Goal: Task Accomplishment & Management: Use online tool/utility

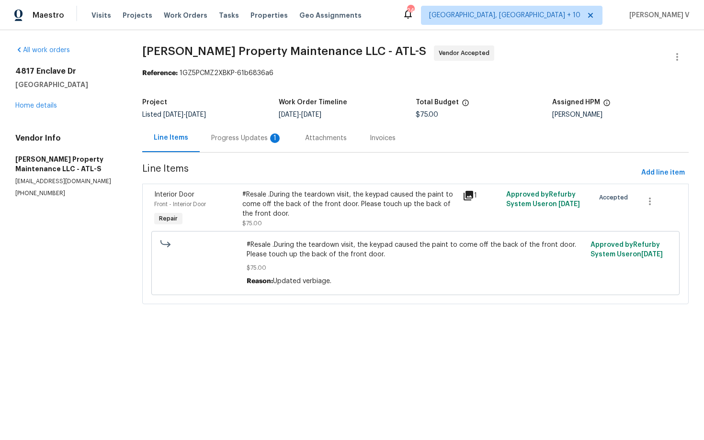
click at [258, 142] on div "Progress Updates 1" at bounding box center [246, 139] width 71 height 10
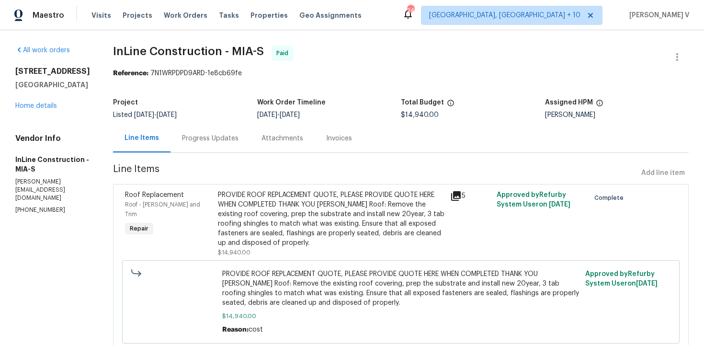
click at [202, 135] on div "Progress Updates" at bounding box center [210, 139] width 56 height 10
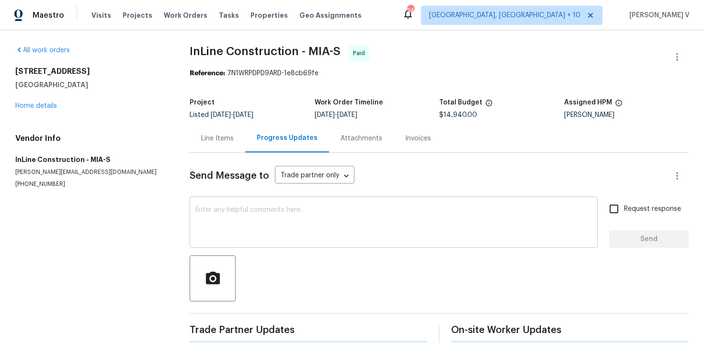
click at [241, 203] on div "x ​" at bounding box center [394, 223] width 408 height 49
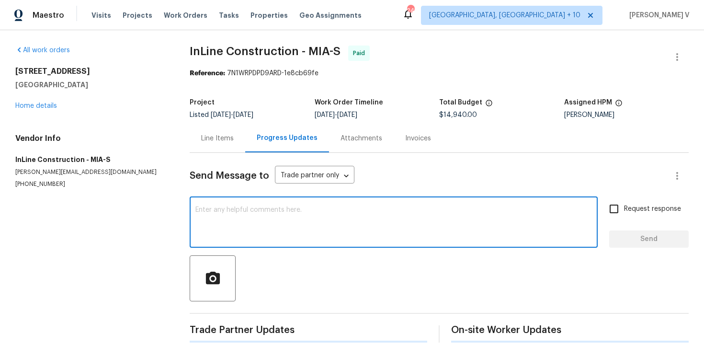
paste textarea "Thank you for providing the warranty. Could you also confirm if a permit was op…"
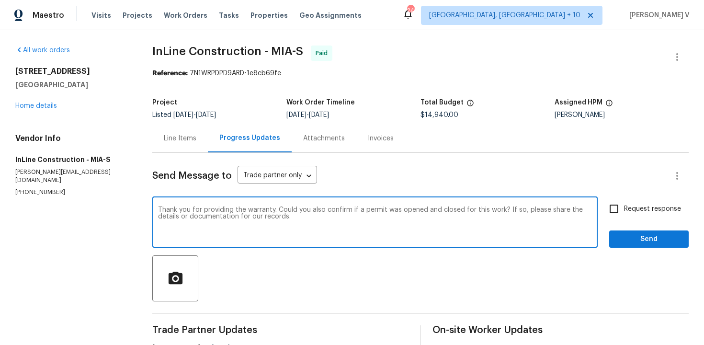
scroll to position [122, 0]
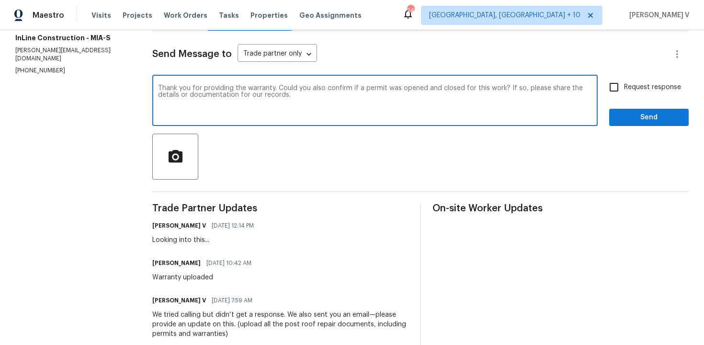
type textarea "Thank you for providing the warranty. Could you also confirm if a permit was op…"
click at [625, 81] on label "Request response" at bounding box center [642, 87] width 77 height 20
click at [624, 81] on input "Request response" at bounding box center [614, 87] width 20 height 20
checkbox input "true"
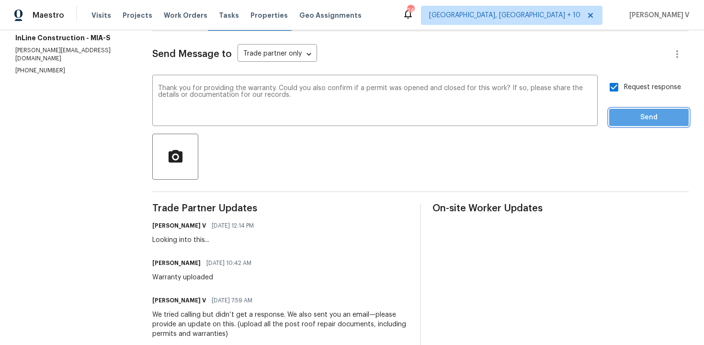
click at [639, 109] on button "Send" at bounding box center [648, 118] width 79 height 18
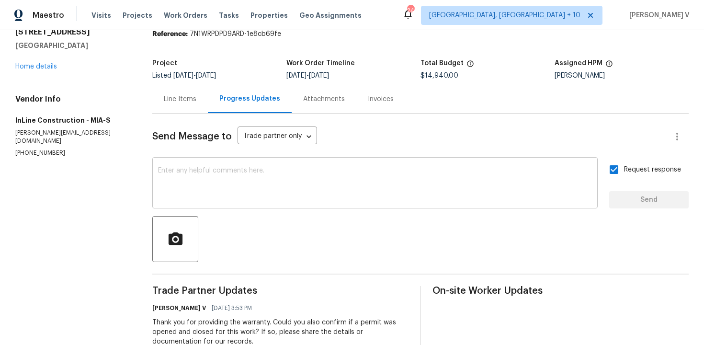
scroll to position [88, 0]
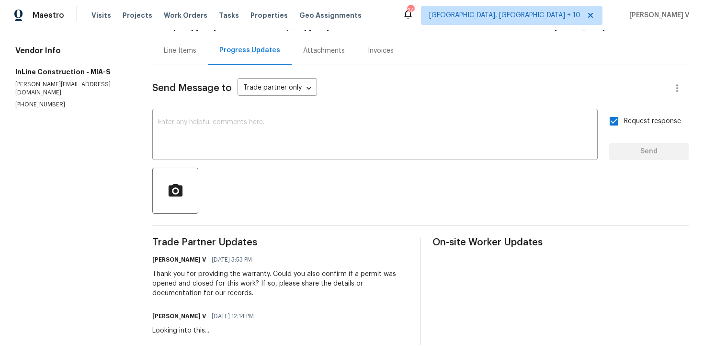
click at [42, 101] on p "(440) 679-7542" at bounding box center [72, 105] width 114 height 8
copy p "(440) 679-7542"
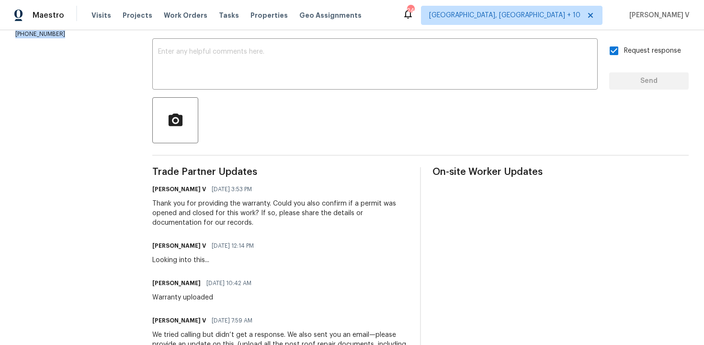
scroll to position [0, 0]
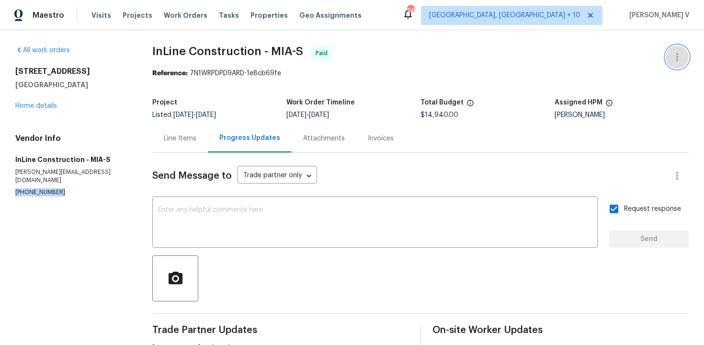
click at [676, 65] on button "button" at bounding box center [676, 56] width 23 height 23
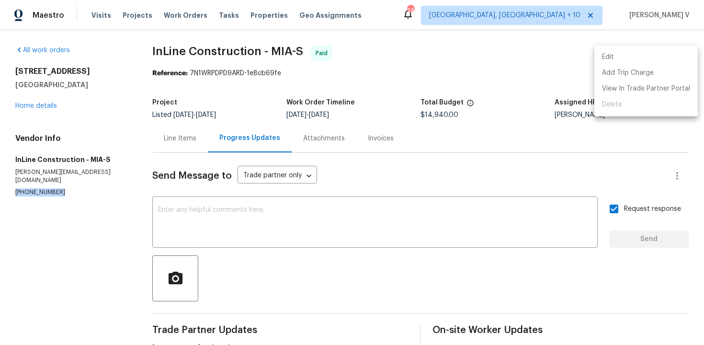
click at [659, 55] on li "Edit" at bounding box center [645, 57] width 103 height 16
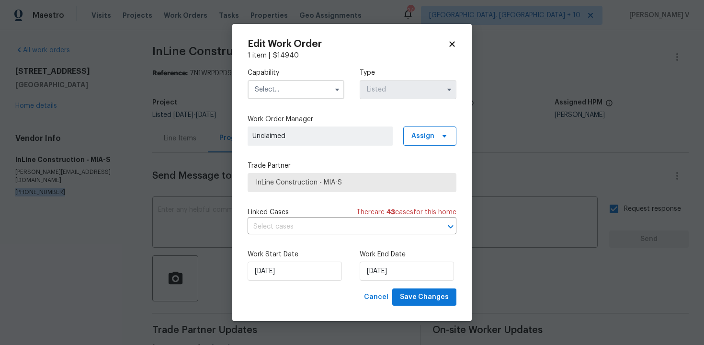
click at [483, 110] on body "Maestro Visits Projects Work Orders Tasks Properties Geo Assignments 244 Cincin…" at bounding box center [352, 172] width 704 height 345
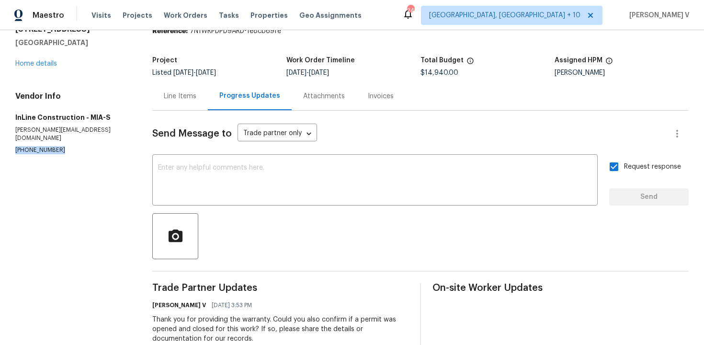
scroll to position [114, 0]
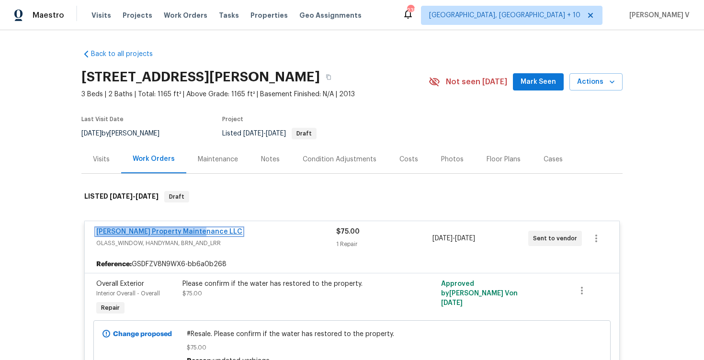
click at [185, 228] on link "Glen Property Maintenance LLC" at bounding box center [169, 231] width 146 height 7
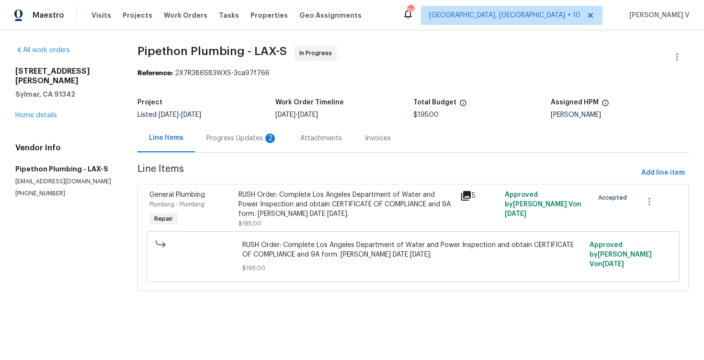
click at [262, 137] on div "Progress Updates 2" at bounding box center [241, 139] width 71 height 10
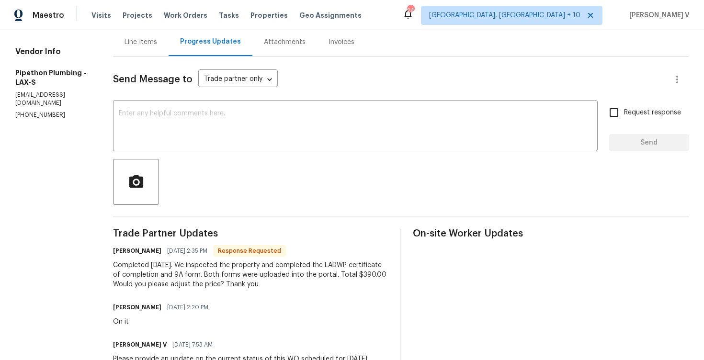
scroll to position [46, 0]
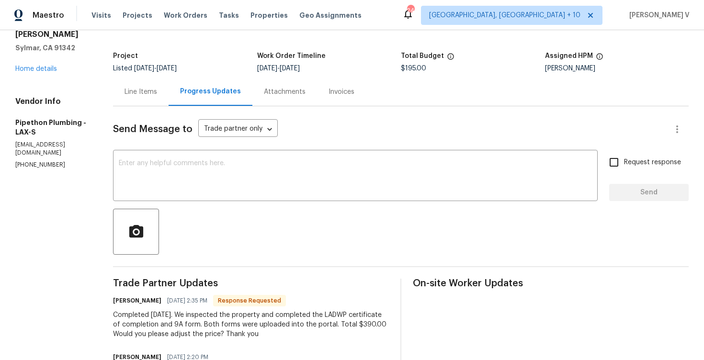
click at [157, 100] on div "Line Items" at bounding box center [141, 92] width 56 height 28
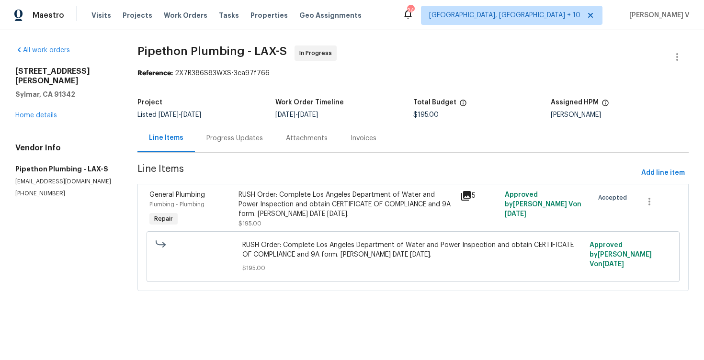
click at [266, 195] on div "RUSH Order: Complete Los Angeles Department of Water and Power Inspection and o…" at bounding box center [346, 204] width 216 height 29
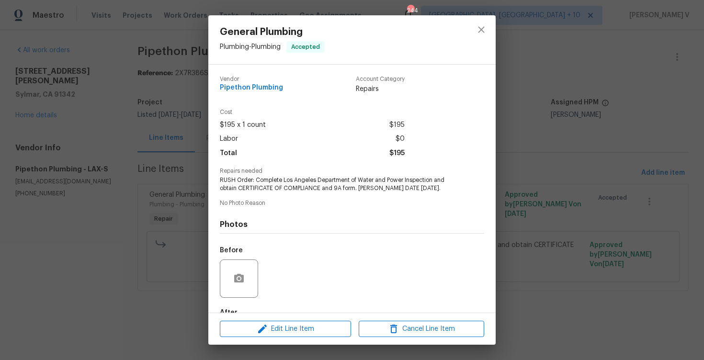
click at [187, 161] on div "General Plumbing Plumbing - Plumbing Accepted Vendor Pipethon Plumbing Account …" at bounding box center [352, 180] width 704 height 360
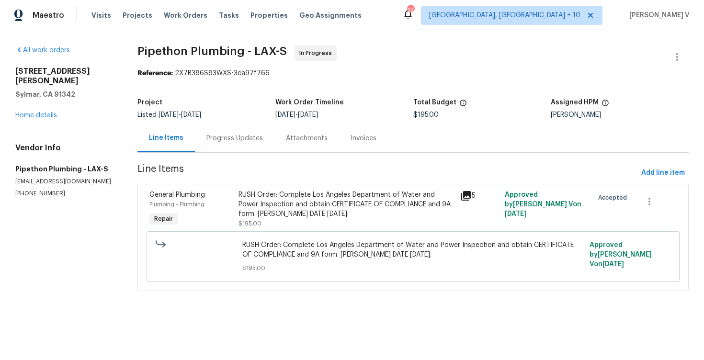
click at [277, 144] on div "Attachments" at bounding box center [306, 138] width 65 height 28
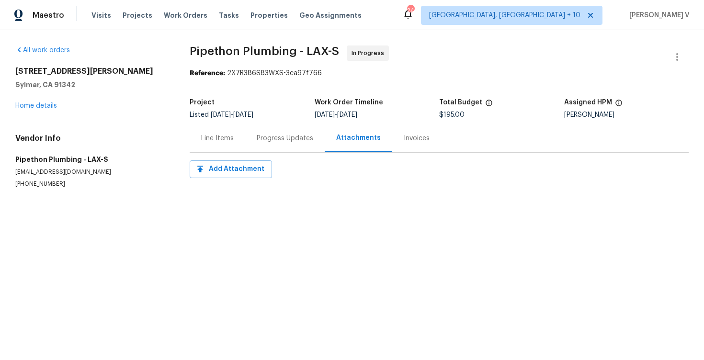
click at [271, 144] on div "Progress Updates" at bounding box center [284, 138] width 79 height 28
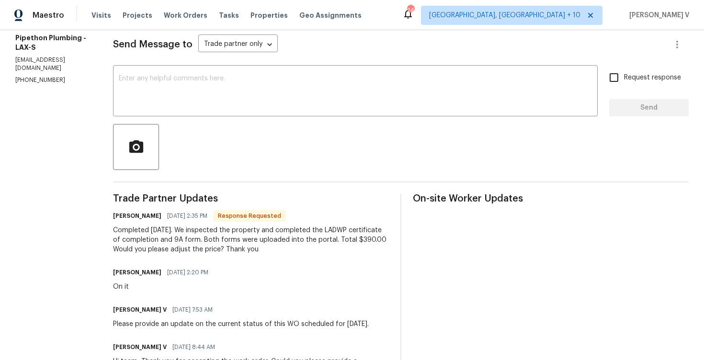
scroll to position [74, 0]
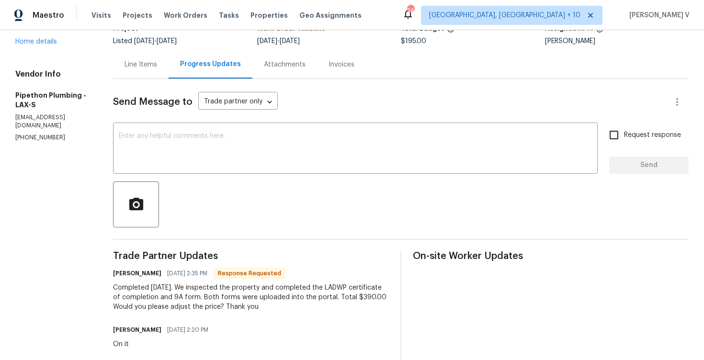
click at [141, 63] on div "Line Items" at bounding box center [140, 65] width 33 height 10
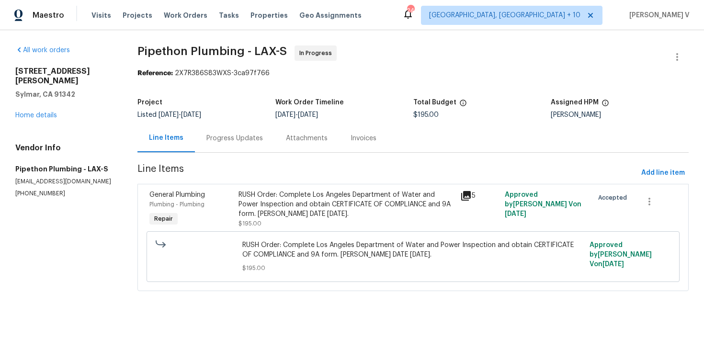
click at [274, 173] on span "Line Items" at bounding box center [387, 173] width 500 height 18
click at [276, 202] on div "RUSH Order: Complete Los Angeles Department of Water and Power Inspection and o…" at bounding box center [346, 204] width 216 height 29
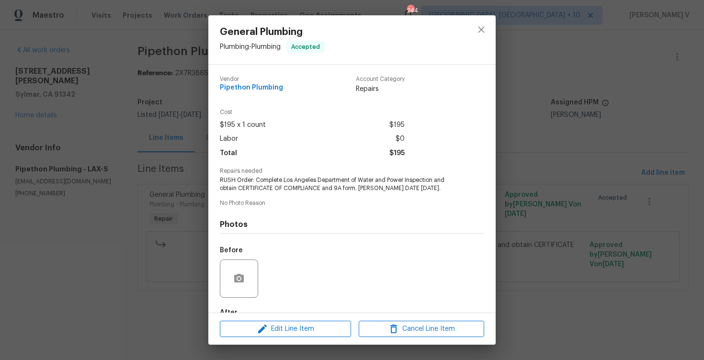
scroll to position [0, 0]
click at [274, 342] on div "Edit Line Item Cancel Line Item" at bounding box center [351, 329] width 287 height 32
click at [273, 336] on button "Edit Line Item" at bounding box center [285, 329] width 131 height 17
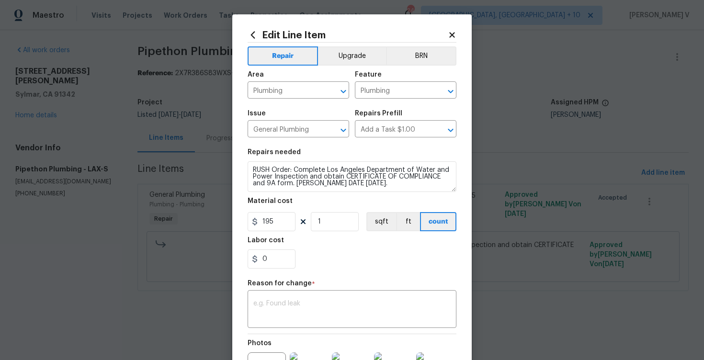
click at [271, 236] on section "Repairs needed RUSH Order: Complete Los Angeles Department of Water and Power I…" at bounding box center [351, 208] width 209 height 131
click at [291, 215] on input "195" at bounding box center [271, 221] width 48 height 19
type input "390"
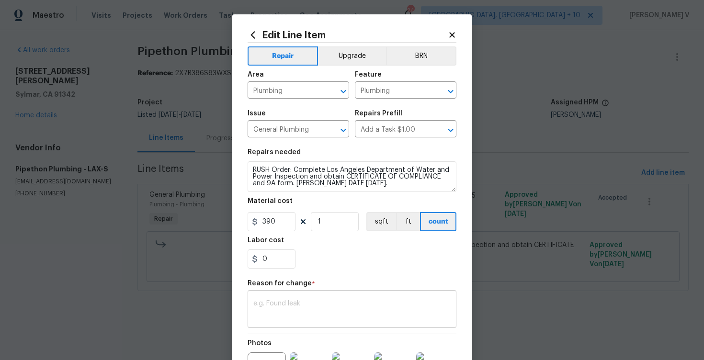
click at [280, 299] on div "x ​" at bounding box center [351, 309] width 209 height 35
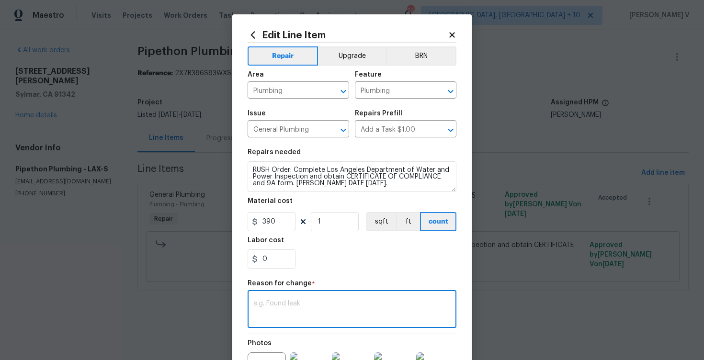
paste textarea "(DV) Updated per vendor’s final cost."
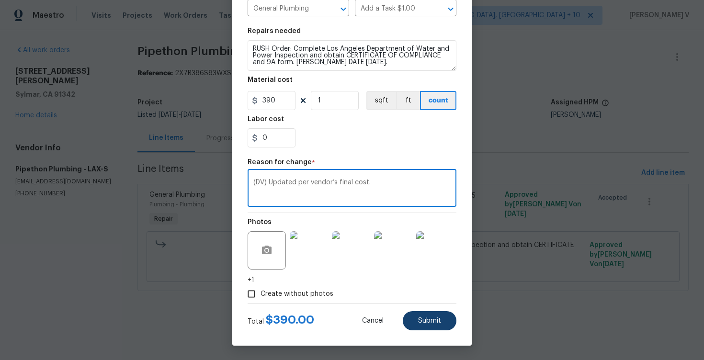
type textarea "(DV) Updated per vendor’s final cost."
click at [431, 325] on button "Submit" at bounding box center [430, 320] width 54 height 19
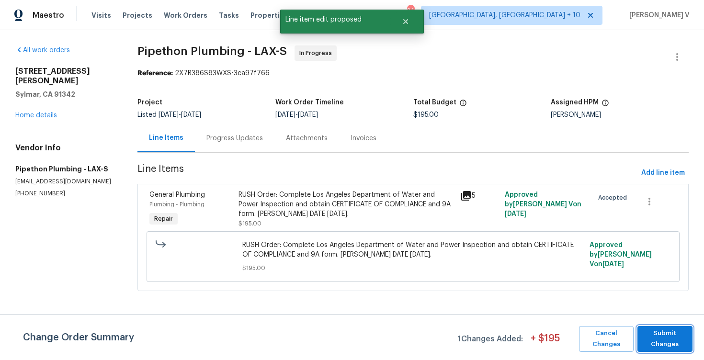
click at [672, 343] on span "Submit Changes" at bounding box center [664, 339] width 45 height 22
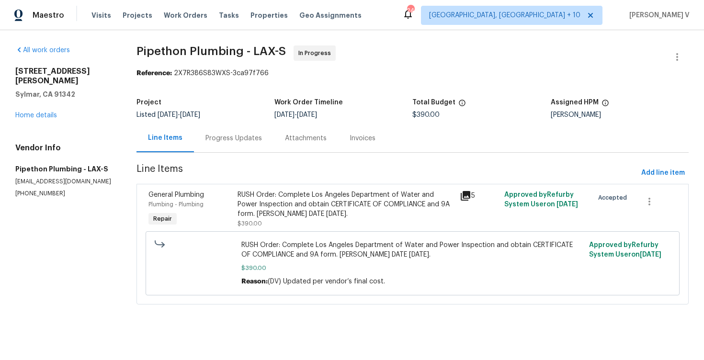
click at [235, 135] on div "Progress Updates" at bounding box center [233, 139] width 56 height 10
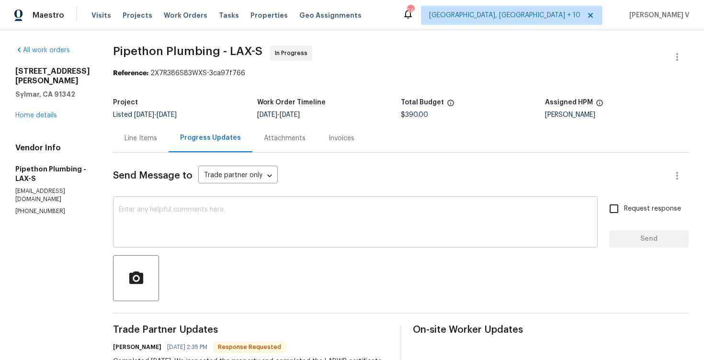
click at [235, 208] on textarea at bounding box center [355, 223] width 473 height 34
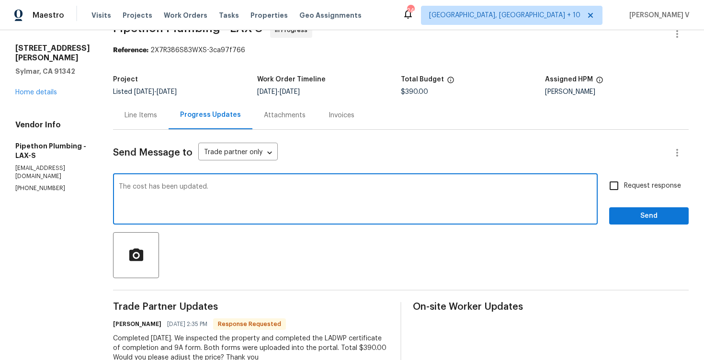
scroll to position [32, 0]
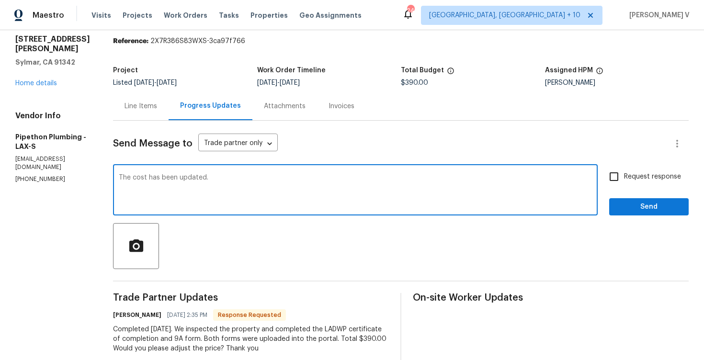
type textarea "The cost has been updated."
click at [623, 180] on input "Request response" at bounding box center [614, 177] width 20 height 20
checkbox input "true"
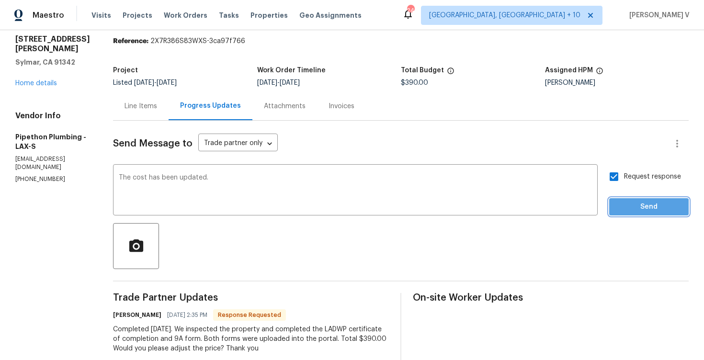
click at [636, 208] on span "Send" at bounding box center [649, 207] width 64 height 12
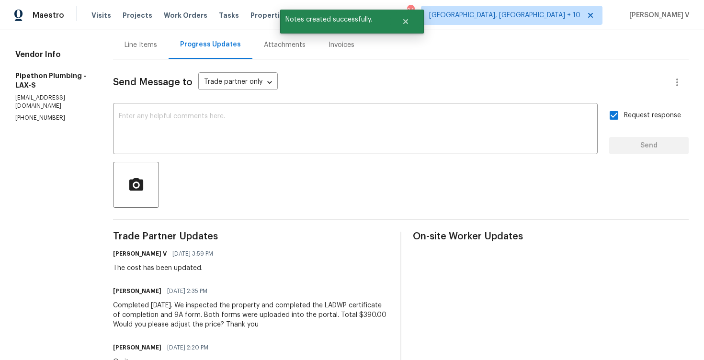
scroll to position [187, 0]
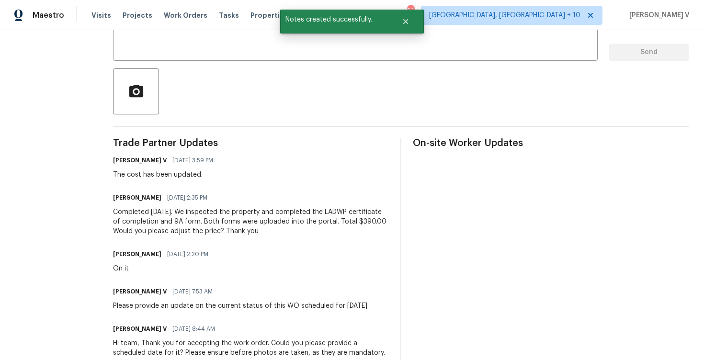
click at [168, 215] on div "Completed 8/18/25. We inspected the property and completed the LADWP certificat…" at bounding box center [251, 221] width 276 height 29
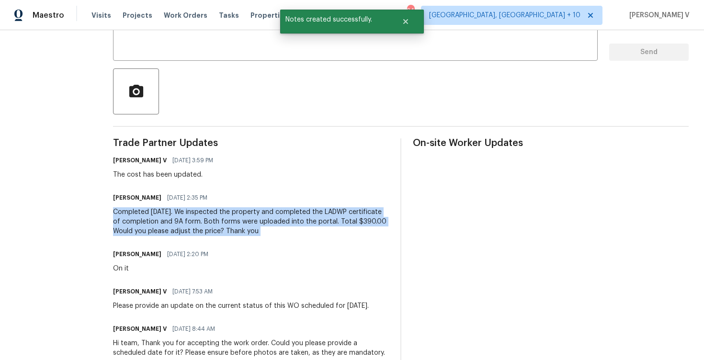
copy div "Completed 8/18/25. We inspected the property and completed the LADWP certificat…"
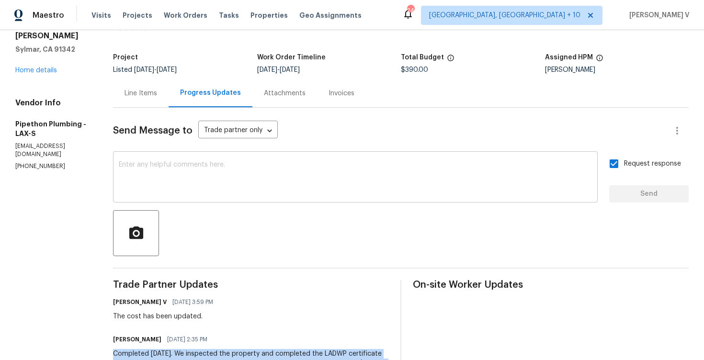
scroll to position [0, 0]
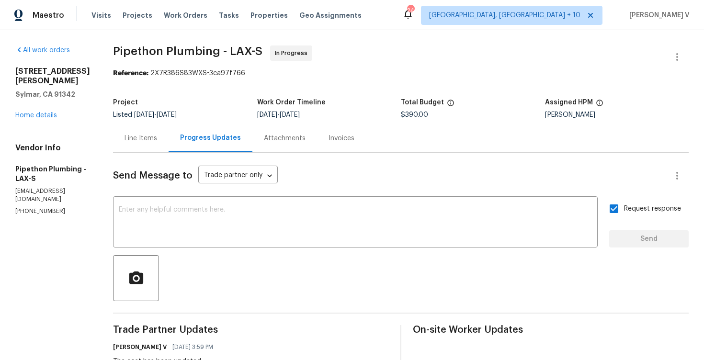
click at [168, 133] on div "Line Items" at bounding box center [141, 138] width 56 height 28
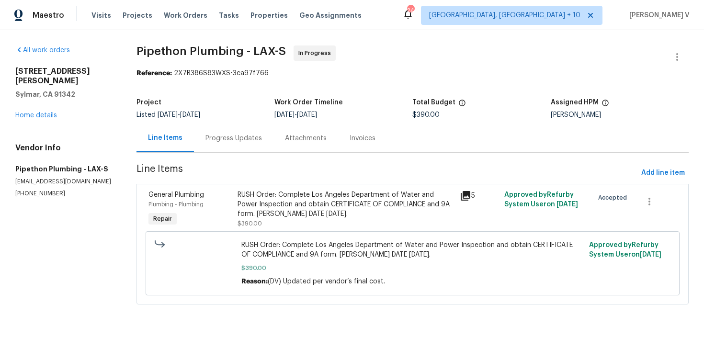
click at [239, 139] on div "Progress Updates" at bounding box center [233, 139] width 56 height 10
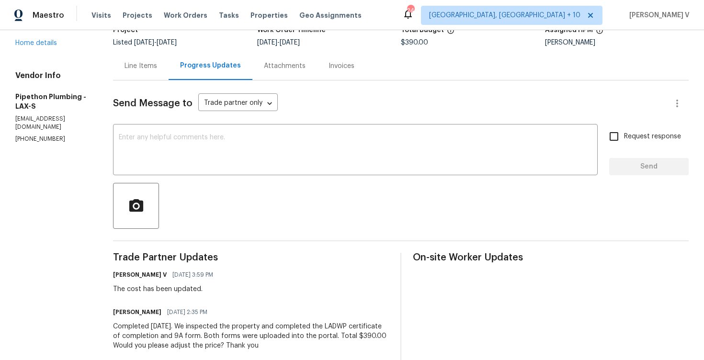
scroll to position [73, 0]
click at [157, 65] on div "Line Items" at bounding box center [140, 65] width 33 height 10
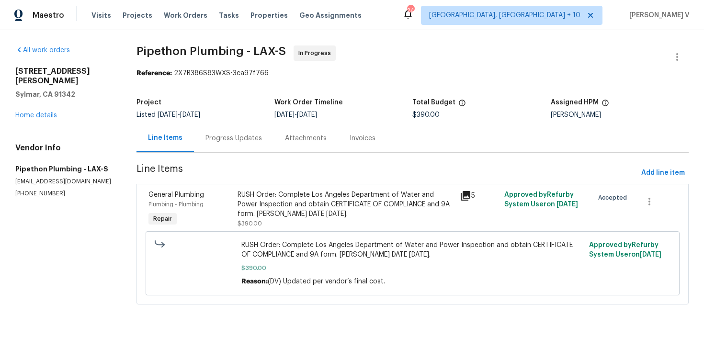
click at [345, 208] on div "RUSH Order: Complete Los Angeles Department of Water and Power Inspection and o…" at bounding box center [345, 204] width 217 height 29
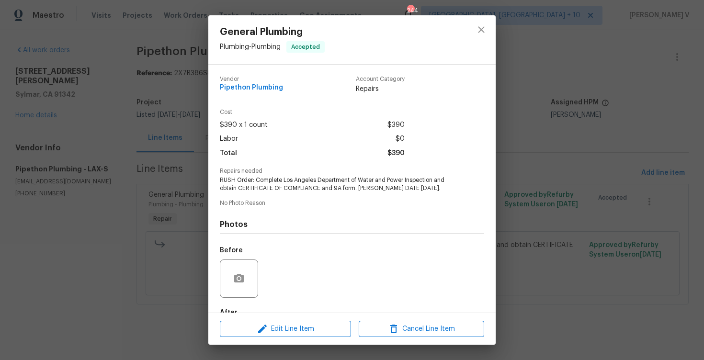
scroll to position [57, 0]
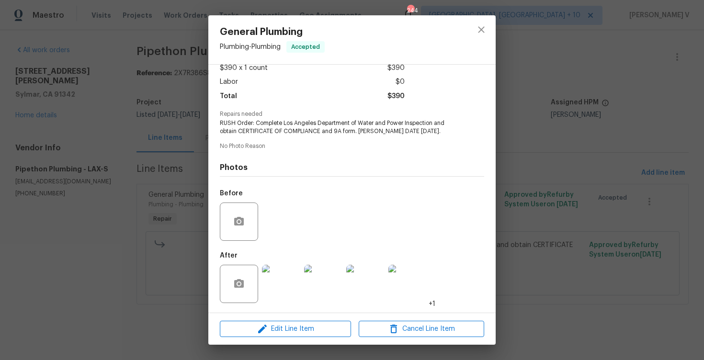
click at [137, 123] on div "General Plumbing Plumbing - Plumbing Accepted Vendor Pipethon Plumbing Account …" at bounding box center [352, 180] width 704 height 360
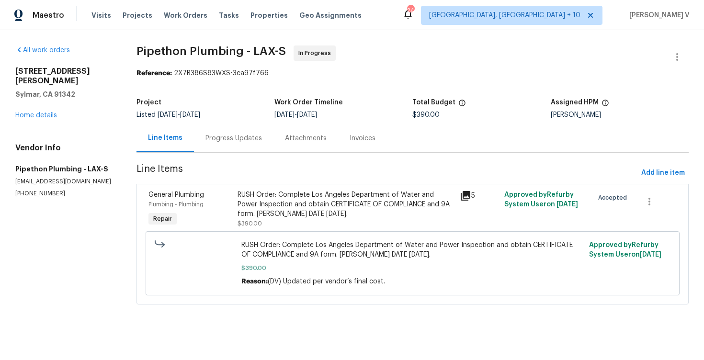
click at [315, 200] on div "RUSH Order: Complete Los Angeles Department of Water and Power Inspection and o…" at bounding box center [345, 204] width 217 height 29
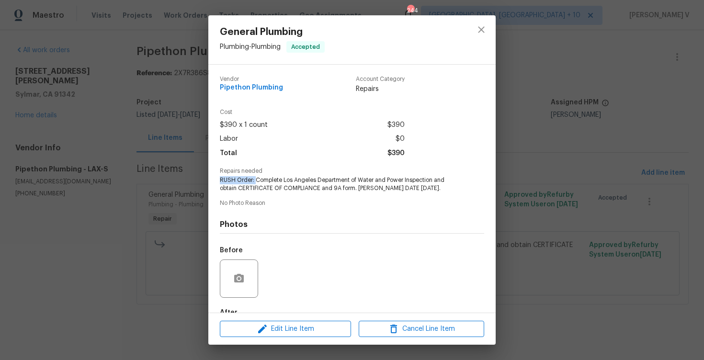
drag, startPoint x: 256, startPoint y: 178, endPoint x: 353, endPoint y: 176, distance: 97.7
click at [353, 176] on span "RUSH Order: Complete Los Angeles Department of Water and Power Inspection and o…" at bounding box center [339, 184] width 238 height 16
click at [265, 176] on span "RUSH Order: Complete Los Angeles Department of Water and Power Inspection and o…" at bounding box center [339, 184] width 238 height 16
click at [178, 115] on div "General Plumbing Plumbing - Plumbing Accepted Vendor Pipethon Plumbing Account …" at bounding box center [352, 180] width 704 height 360
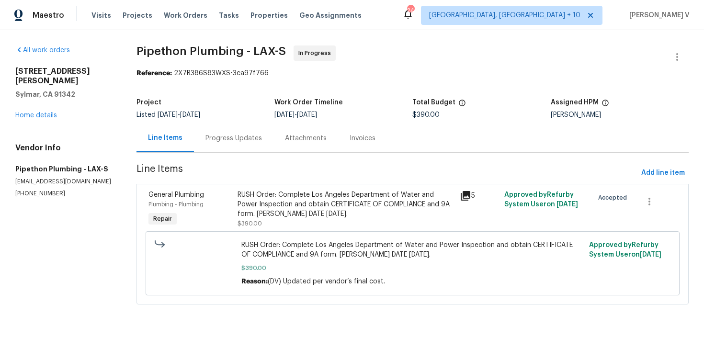
click at [218, 133] on div "Progress Updates" at bounding box center [233, 138] width 79 height 28
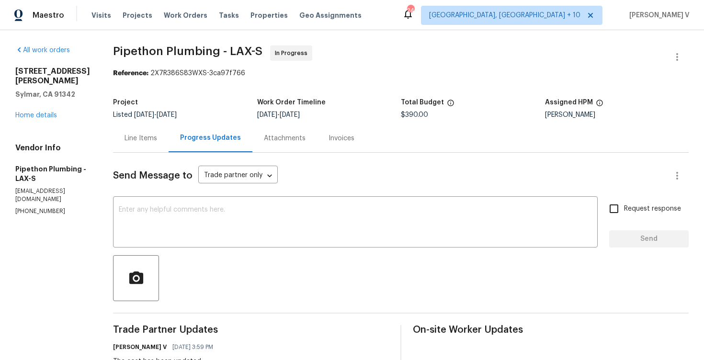
click at [144, 133] on div "Line Items" at bounding box center [141, 138] width 56 height 28
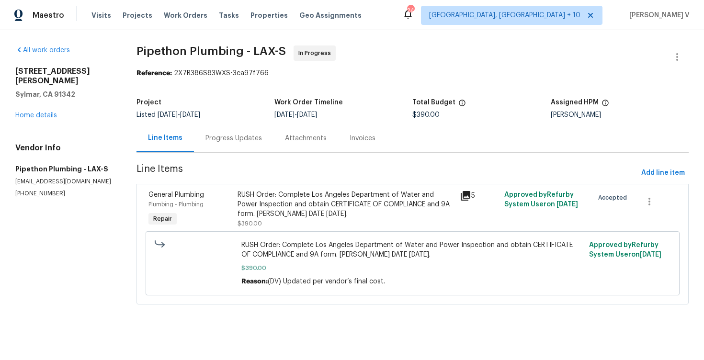
click at [414, 190] on div "RUSH Order: Complete Los Angeles Department of Water and Power Inspection and o…" at bounding box center [345, 204] width 217 height 29
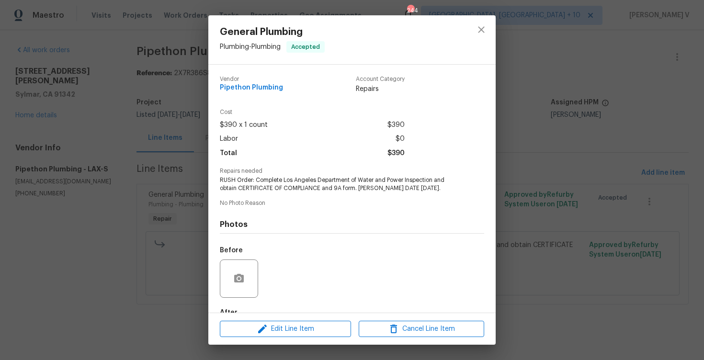
click at [173, 144] on div "General Plumbing Plumbing - Plumbing Accepted Vendor Pipethon Plumbing Account …" at bounding box center [352, 180] width 704 height 360
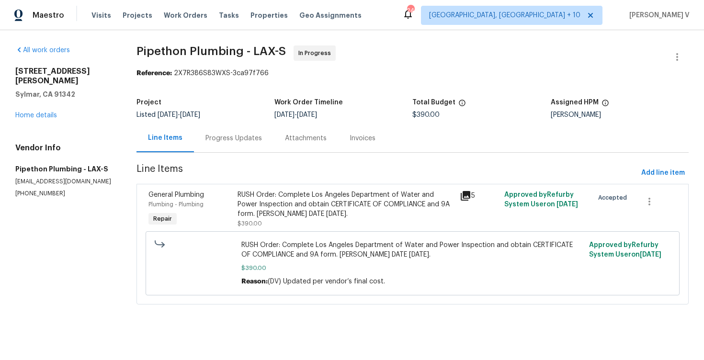
click at [257, 139] on div "Progress Updates" at bounding box center [233, 139] width 56 height 10
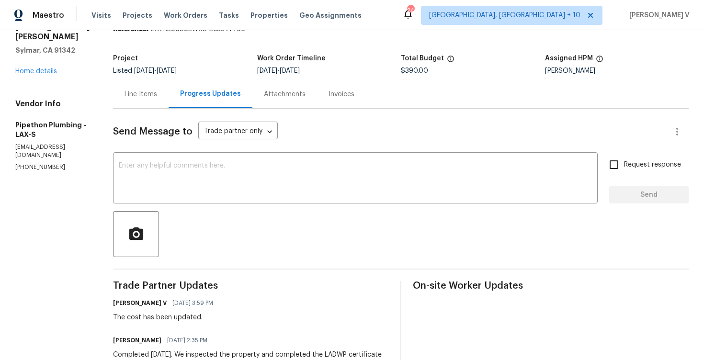
scroll to position [100, 0]
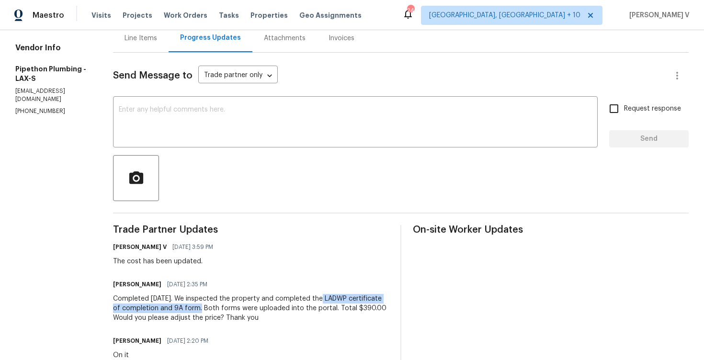
drag, startPoint x: 331, startPoint y: 297, endPoint x: 211, endPoint y: 307, distance: 121.0
click at [211, 307] on div "Completed 8/18/25. We inspected the property and completed the LADWP certificat…" at bounding box center [251, 308] width 276 height 29
copy div "e LADWP certificate of completion and 9A form"
click at [168, 38] on div "Line Items" at bounding box center [141, 38] width 56 height 28
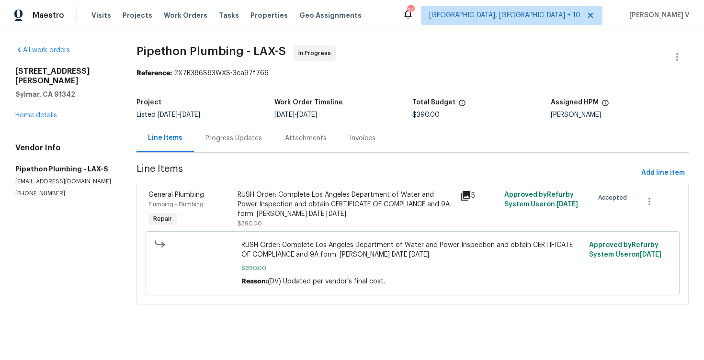
click at [344, 211] on div "RUSH Order: Complete Los Angeles Department of Water and Power Inspection and o…" at bounding box center [345, 204] width 217 height 29
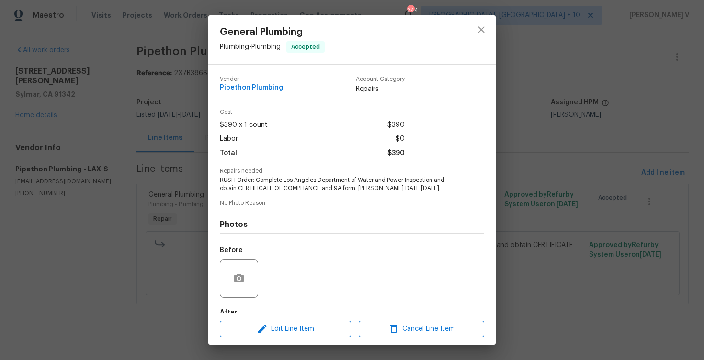
click at [125, 89] on div "General Plumbing Plumbing - Plumbing Accepted Vendor Pipethon Plumbing Account …" at bounding box center [352, 180] width 704 height 360
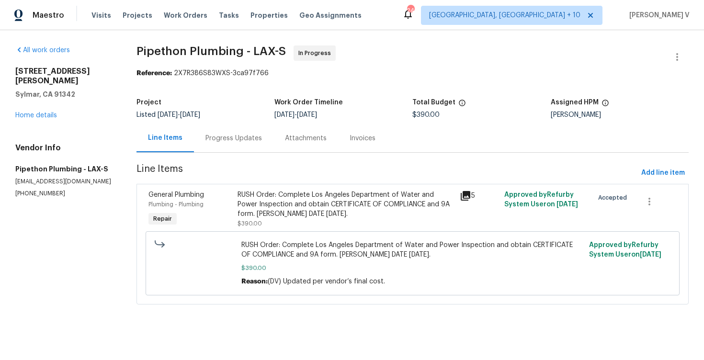
click at [245, 161] on section "Pipethon Plumbing - LAX-S In Progress Reference: 2X7R386S83WXS-3ca97f766 Projec…" at bounding box center [412, 180] width 552 height 270
click at [246, 154] on section "Pipethon Plumbing - LAX-S In Progress Reference: 2X7R386S83WXS-3ca97f766 Projec…" at bounding box center [412, 180] width 552 height 270
click at [253, 150] on div "Progress Updates" at bounding box center [233, 138] width 79 height 28
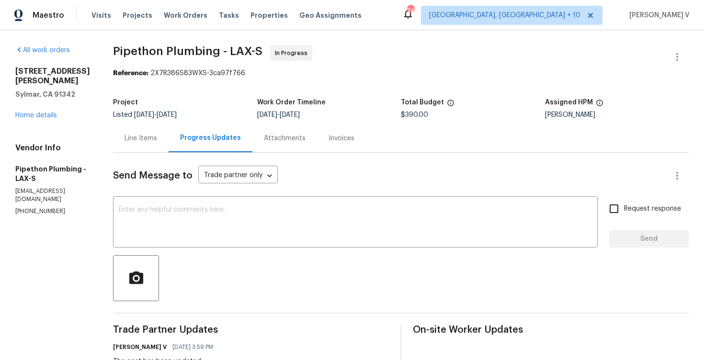
click at [144, 146] on div "Line Items" at bounding box center [141, 138] width 56 height 28
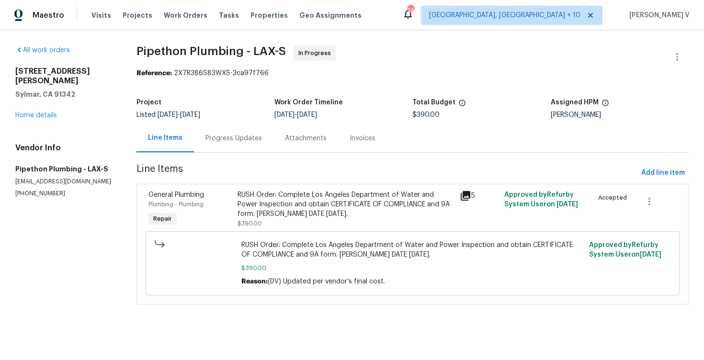
click at [329, 206] on div "RUSH Order: Complete Los Angeles Department of Water and Power Inspection and o…" at bounding box center [345, 204] width 217 height 29
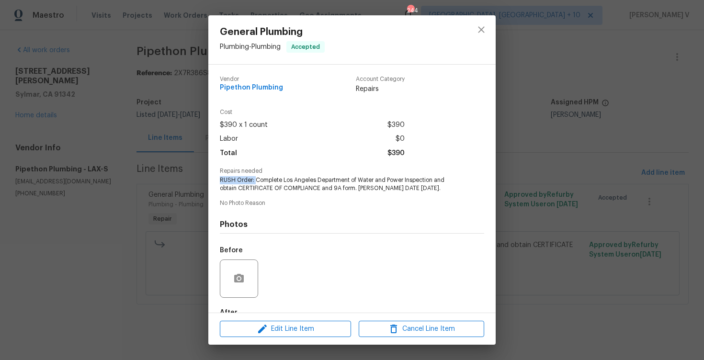
drag, startPoint x: 256, startPoint y: 178, endPoint x: 436, endPoint y: 171, distance: 180.1
click at [437, 171] on div "Repairs needed RUSH Order: Complete Los Angeles Department of Water and Power I…" at bounding box center [352, 180] width 264 height 24
click at [439, 180] on span "RUSH Order: Complete Los Angeles Department of Water and Power Inspection and o…" at bounding box center [339, 184] width 238 height 16
click at [201, 126] on div "General Plumbing Plumbing - Plumbing Accepted Vendor Pipethon Plumbing Account …" at bounding box center [352, 180] width 704 height 360
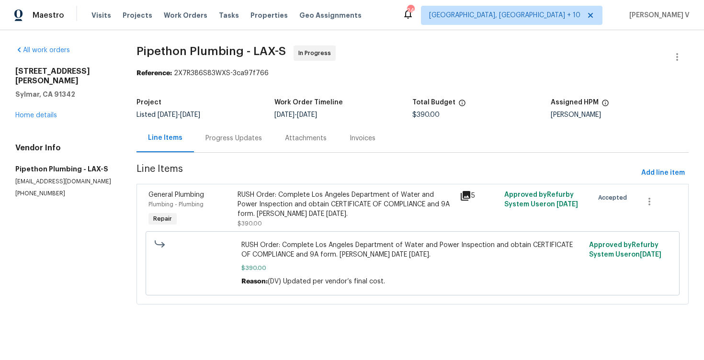
click at [228, 144] on div "Progress Updates" at bounding box center [233, 138] width 79 height 28
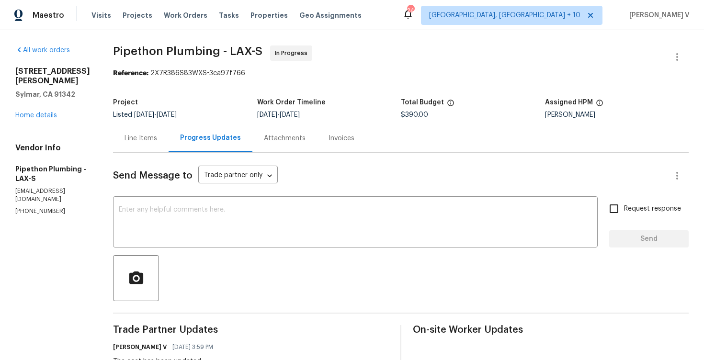
click at [150, 125] on div "Line Items" at bounding box center [141, 138] width 56 height 28
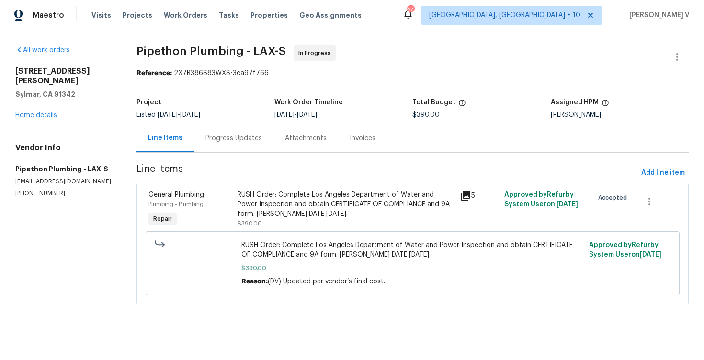
click at [318, 196] on div "RUSH Order: Complete Los Angeles Department of Water and Power Inspection and o…" at bounding box center [345, 204] width 217 height 29
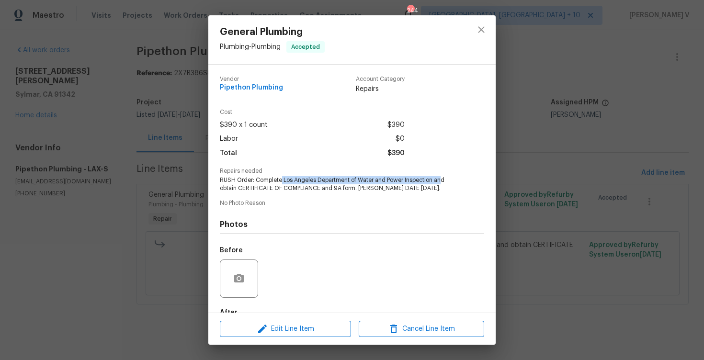
drag, startPoint x: 281, startPoint y: 178, endPoint x: 442, endPoint y: 179, distance: 161.3
click at [442, 179] on span "RUSH Order: Complete Los Angeles Department of Water and Power Inspection and o…" at bounding box center [339, 184] width 238 height 16
click at [168, 139] on div "General Plumbing Plumbing - Plumbing Accepted Vendor Pipethon Plumbing Account …" at bounding box center [352, 180] width 704 height 360
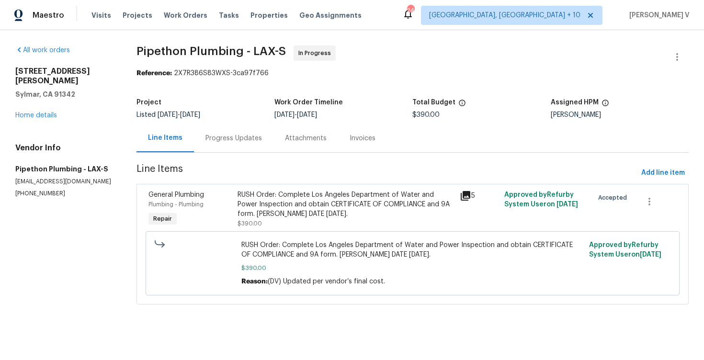
click at [230, 151] on div "Progress Updates" at bounding box center [233, 138] width 79 height 28
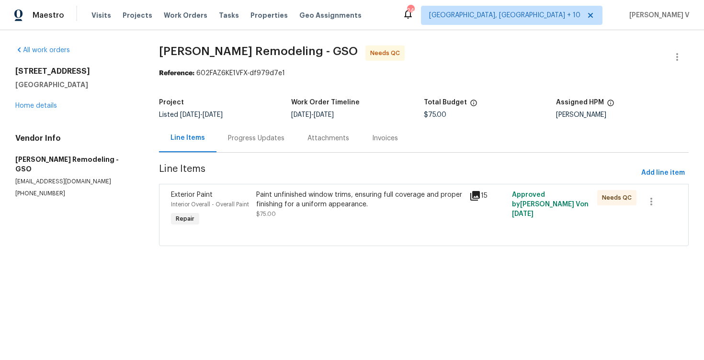
click at [245, 140] on div "Progress Updates" at bounding box center [256, 139] width 56 height 10
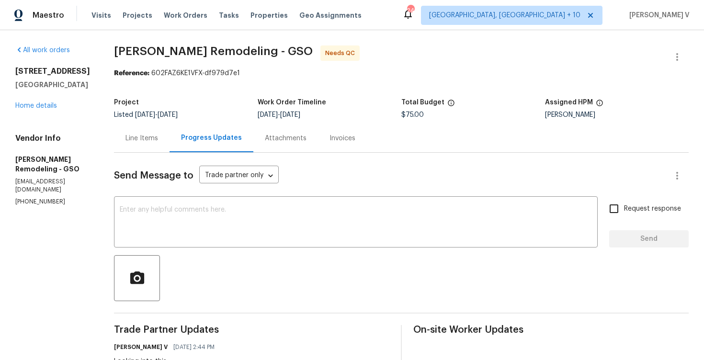
click at [146, 138] on div "Line Items" at bounding box center [141, 139] width 33 height 10
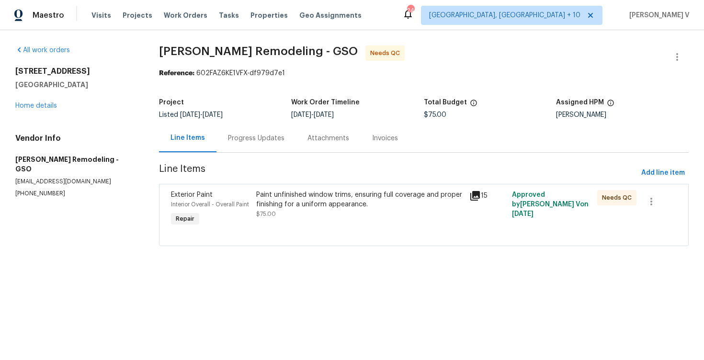
click at [267, 136] on div "Progress Updates" at bounding box center [256, 139] width 56 height 10
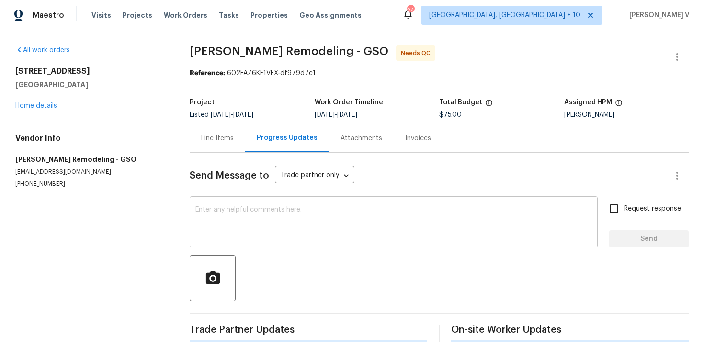
click at [275, 206] on div "x ​" at bounding box center [394, 223] width 408 height 49
paste textarea "Could you please clarify what work was completed besides painting the new raw t…"
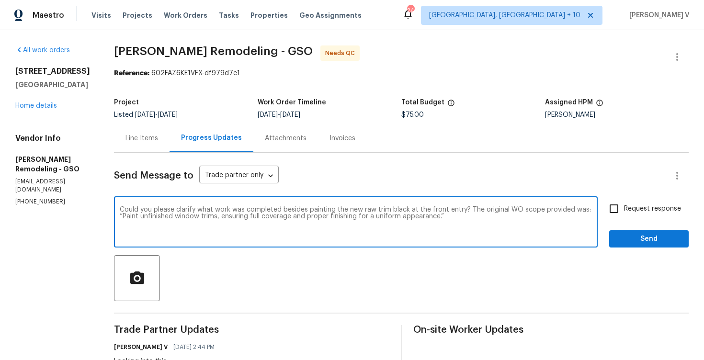
scroll to position [7, 0]
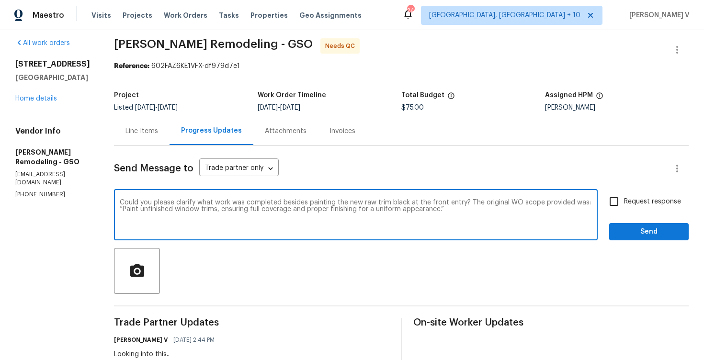
type textarea "Could you please clarify what work was completed besides painting the new raw t…"
click at [610, 211] on input "Request response" at bounding box center [614, 201] width 20 height 20
checkbox input "true"
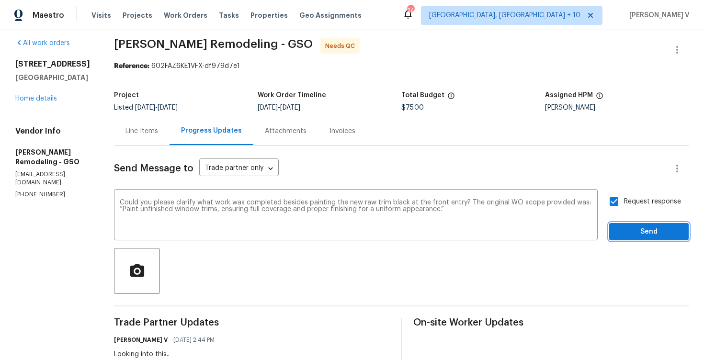
click at [640, 226] on span "Send" at bounding box center [649, 232] width 64 height 12
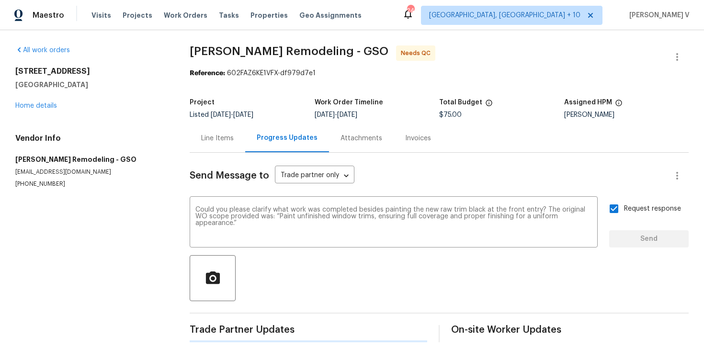
scroll to position [0, 0]
